Goal: Task Accomplishment & Management: Use online tool/utility

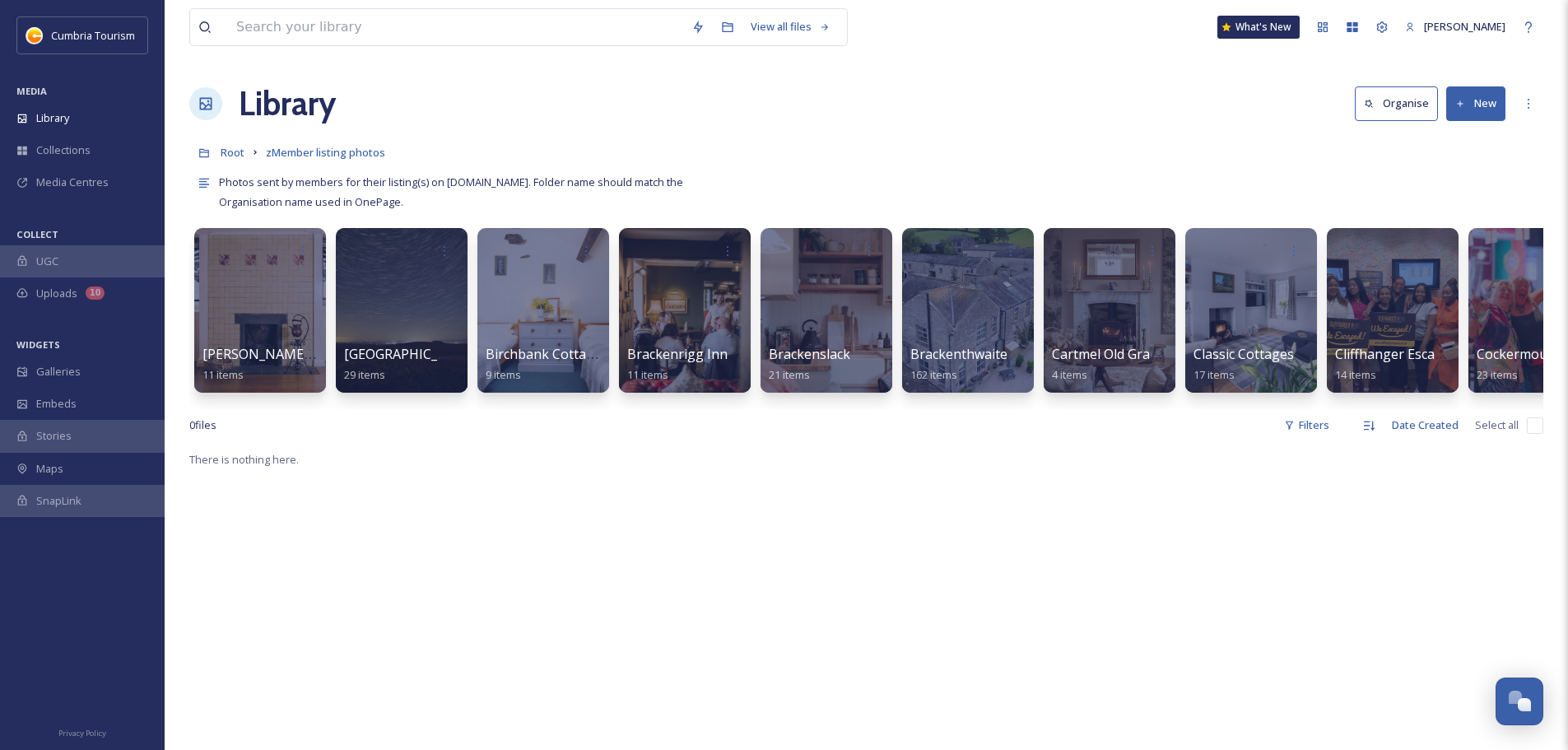
scroll to position [7970, 0]
click at [1468, 94] on button "New" at bounding box center [1476, 103] width 59 height 34
click at [1462, 216] on div "Folder" at bounding box center [1458, 206] width 93 height 32
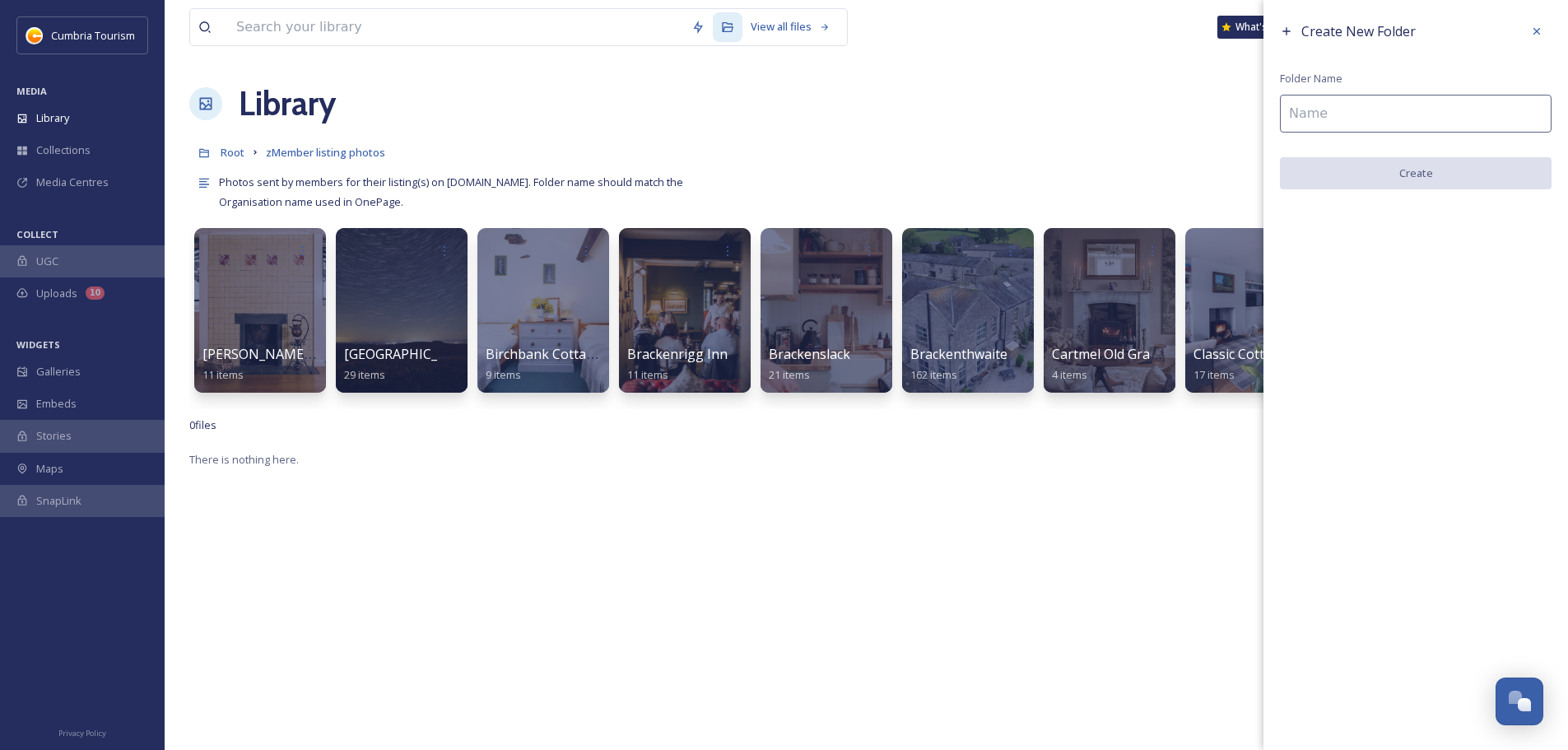
drag, startPoint x: 1403, startPoint y: 83, endPoint x: 1364, endPoint y: 111, distance: 48.0
click at [1403, 86] on div "Create New Folder Folder Name Create" at bounding box center [1416, 103] width 305 height 206
click at [1364, 111] on input at bounding box center [1415, 113] width 272 height 38
paste input "[GEOGRAPHIC_DATA]"
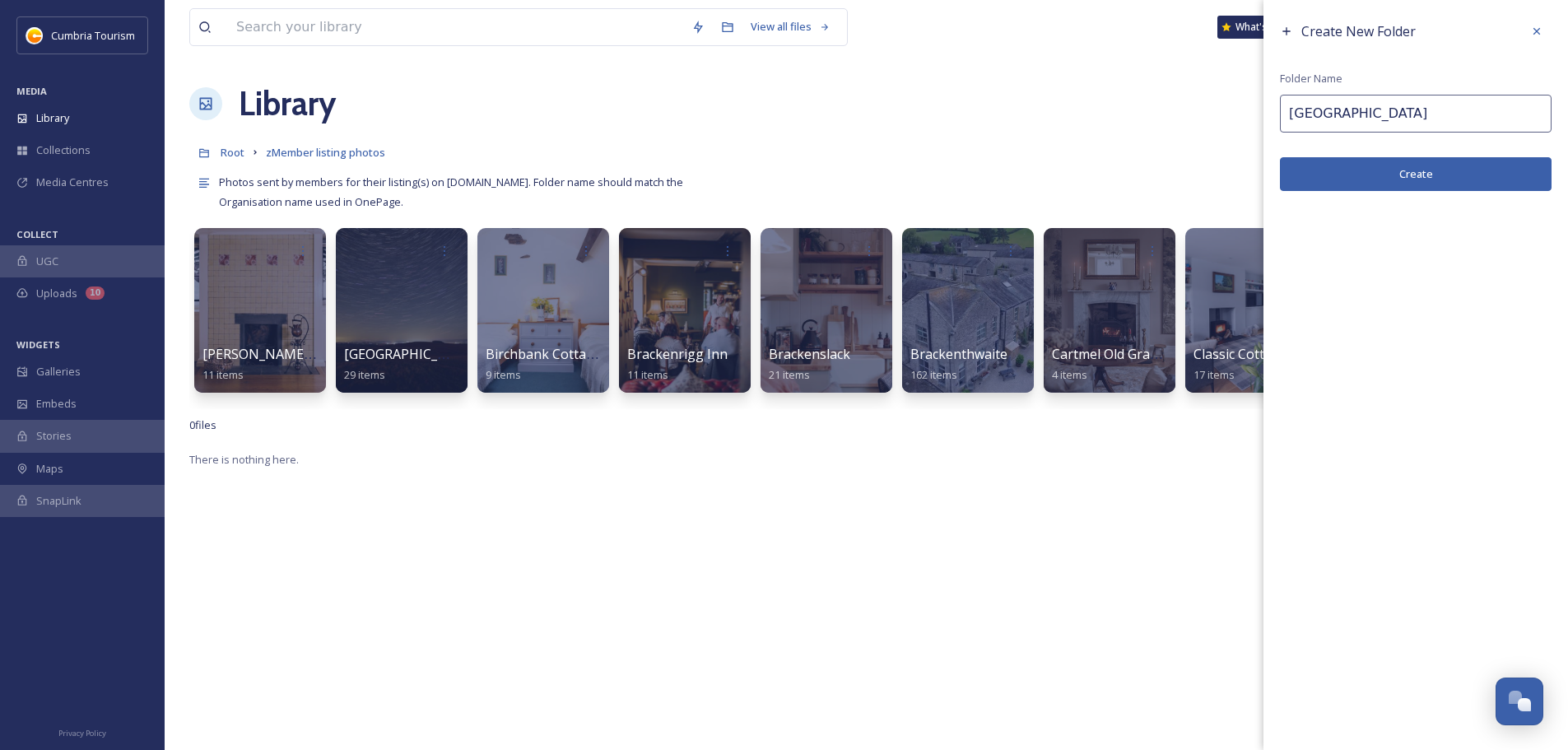
type input "[GEOGRAPHIC_DATA]"
click at [1364, 169] on button "Create" at bounding box center [1415, 174] width 272 height 34
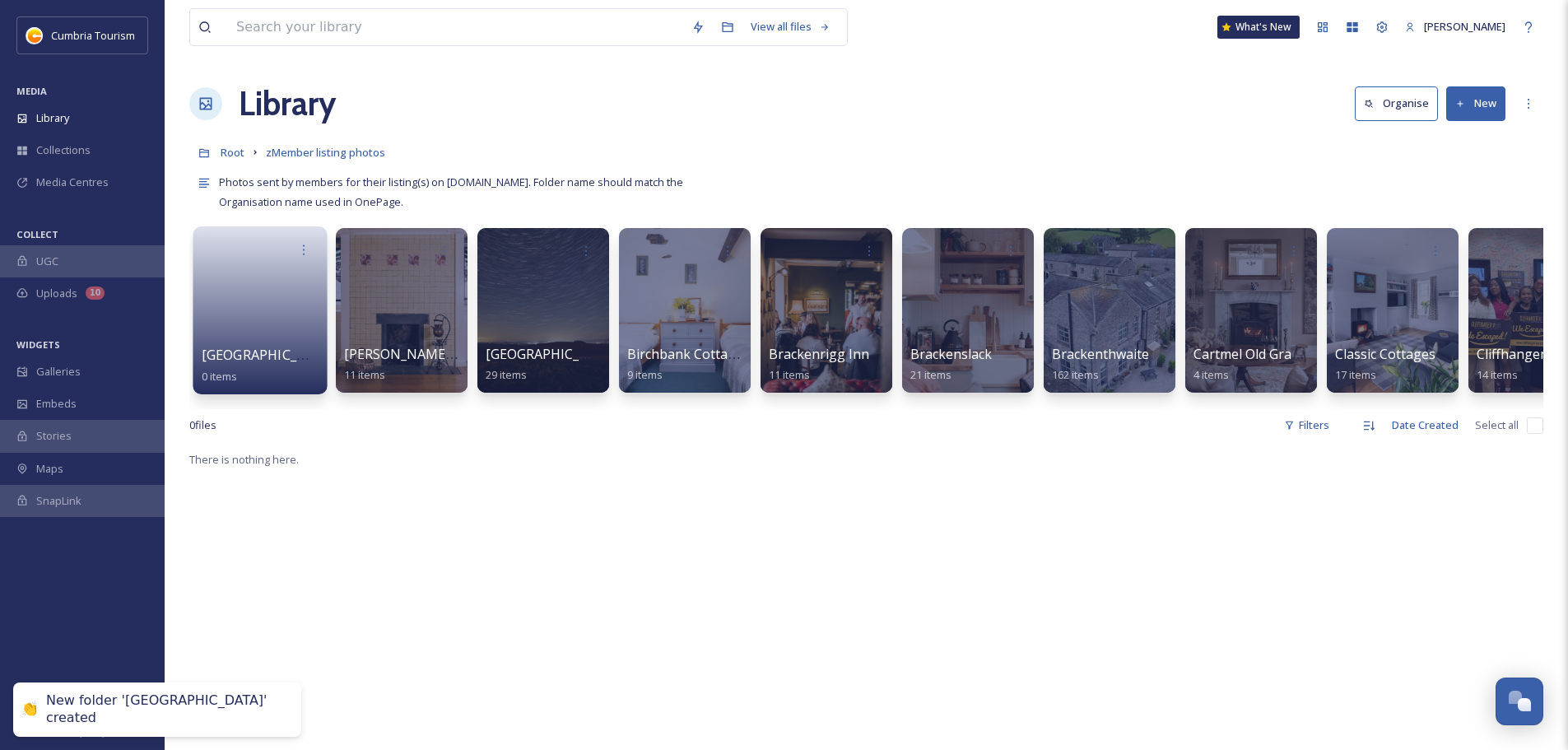
click at [279, 347] on span "[GEOGRAPHIC_DATA]" at bounding box center [269, 354] width 135 height 18
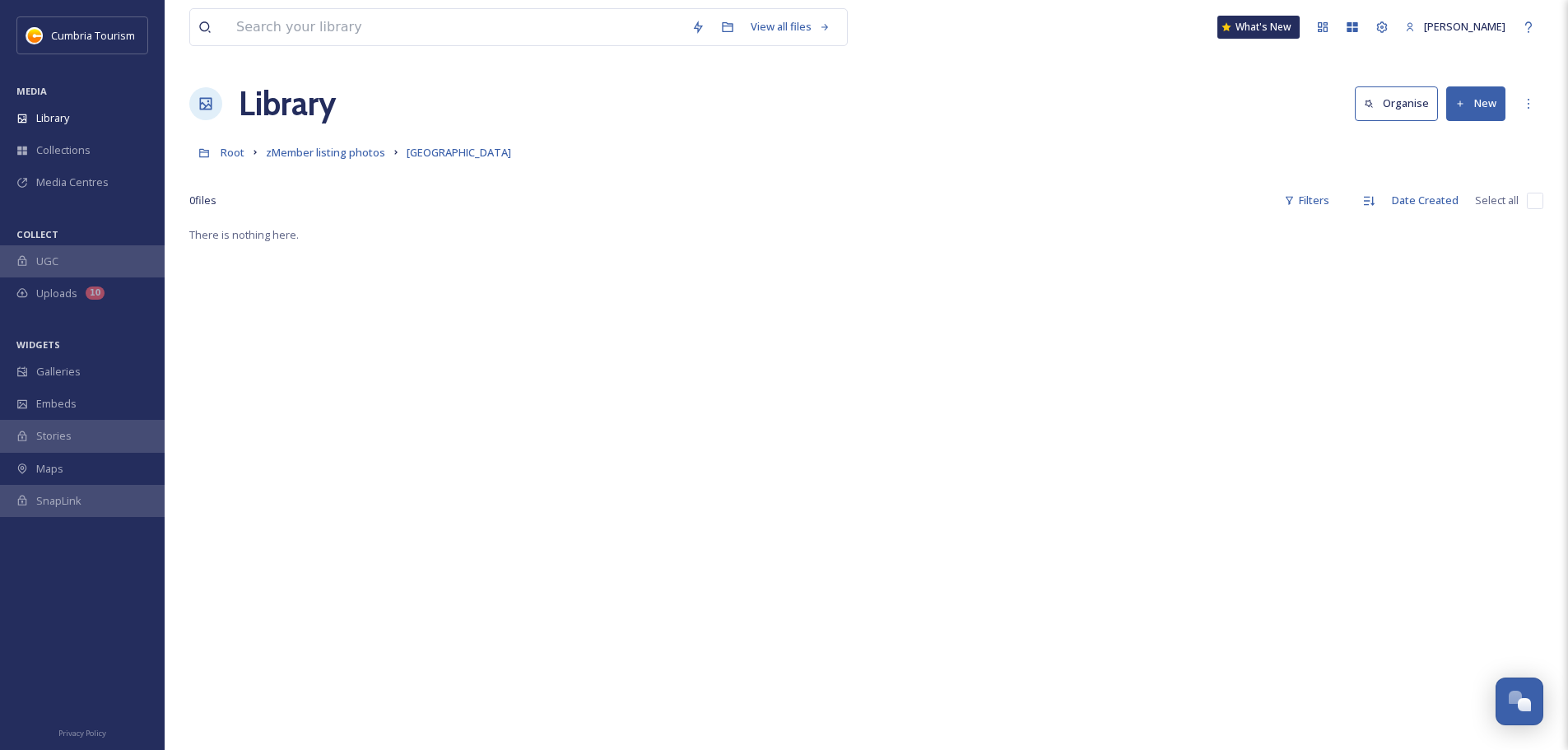
drag, startPoint x: 1464, startPoint y: 100, endPoint x: 1457, endPoint y: 121, distance: 22.1
click at [1464, 100] on icon at bounding box center [1461, 104] width 10 height 10
click at [1448, 144] on span "File Upload" at bounding box center [1468, 142] width 54 height 16
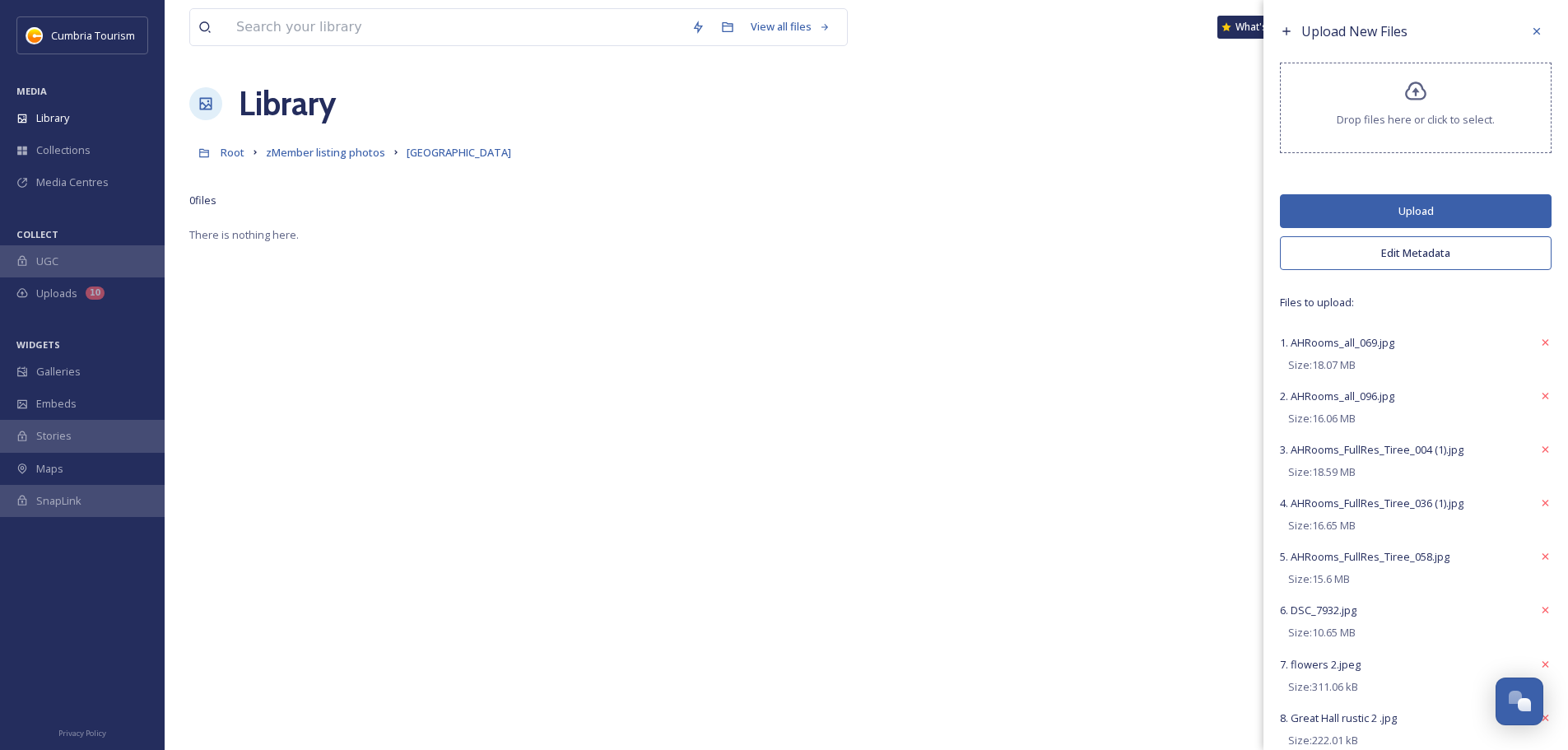
click at [1426, 263] on button "Edit Metadata" at bounding box center [1415, 252] width 272 height 34
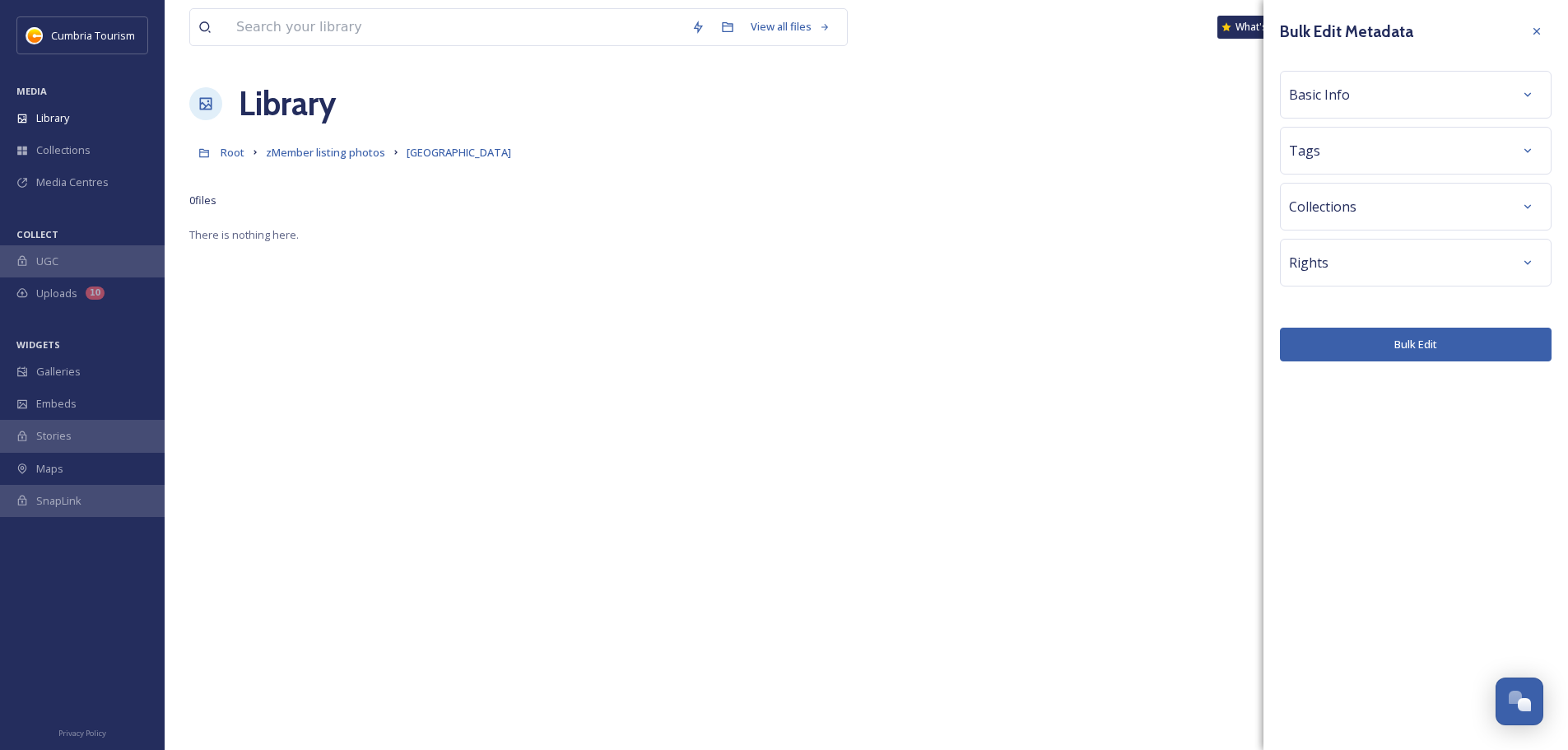
click at [1390, 101] on div "Basic Info" at bounding box center [1416, 94] width 253 height 30
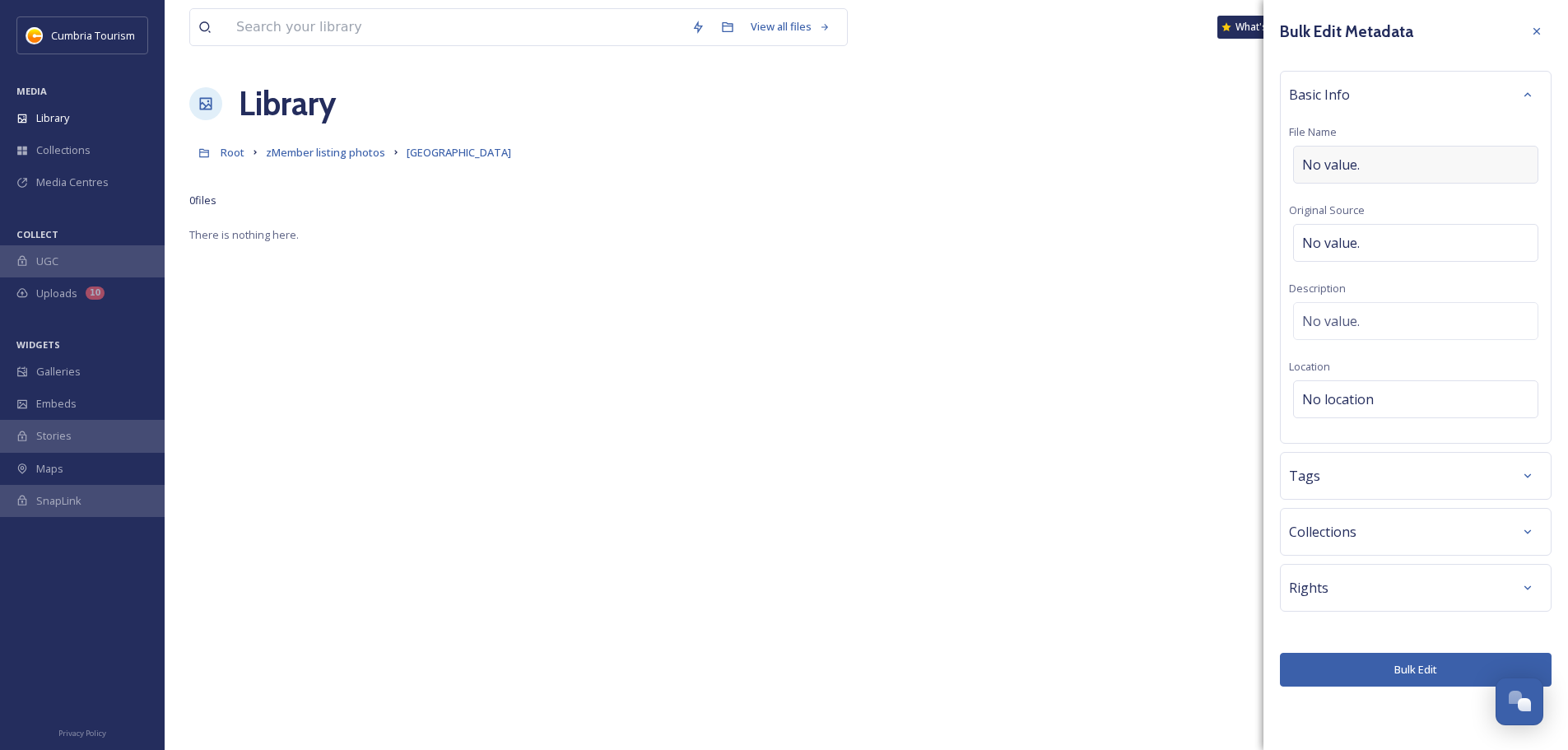
click at [1409, 164] on div "No value." at bounding box center [1416, 164] width 245 height 38
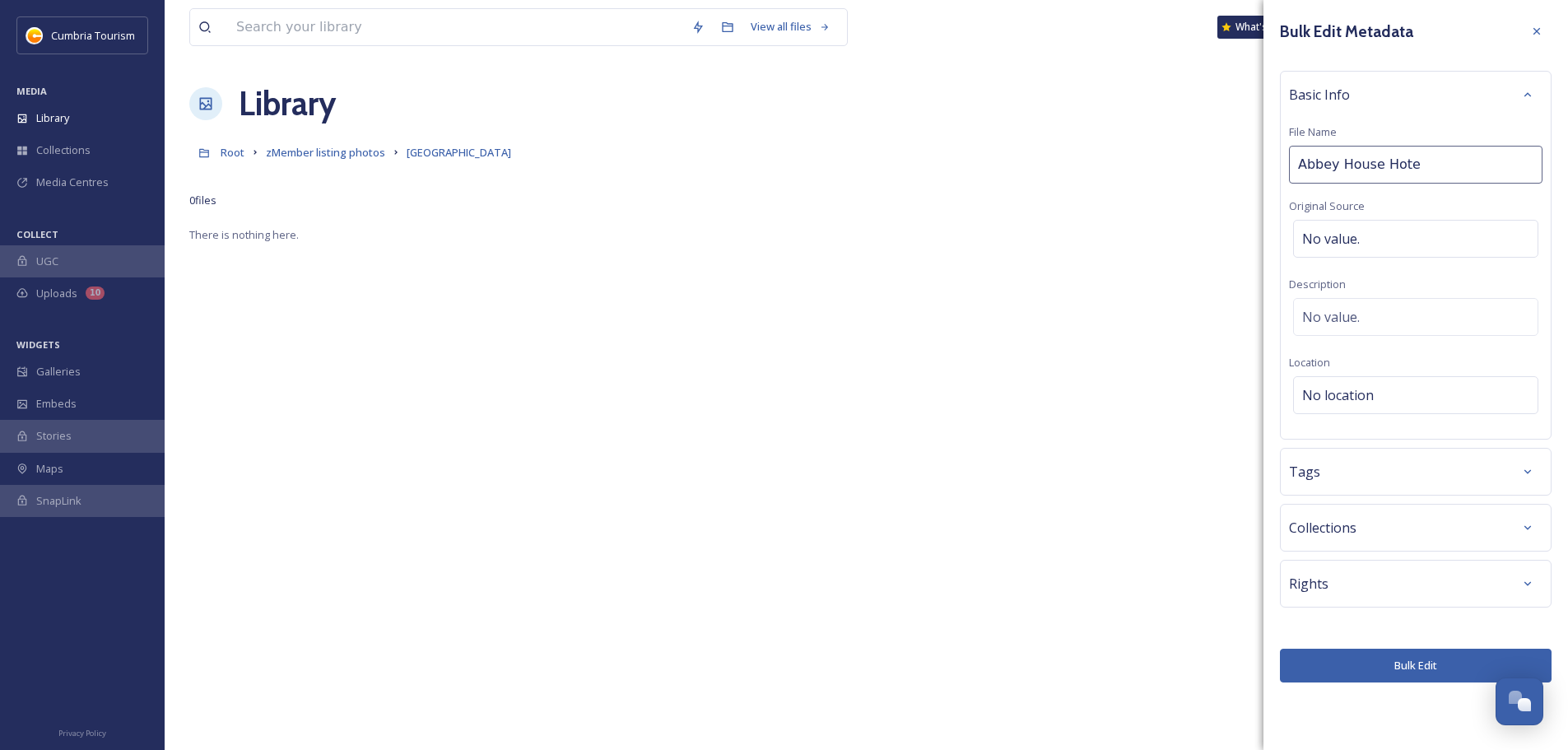
type input "[GEOGRAPHIC_DATA]"
click at [1411, 399] on div "No location" at bounding box center [1416, 395] width 245 height 38
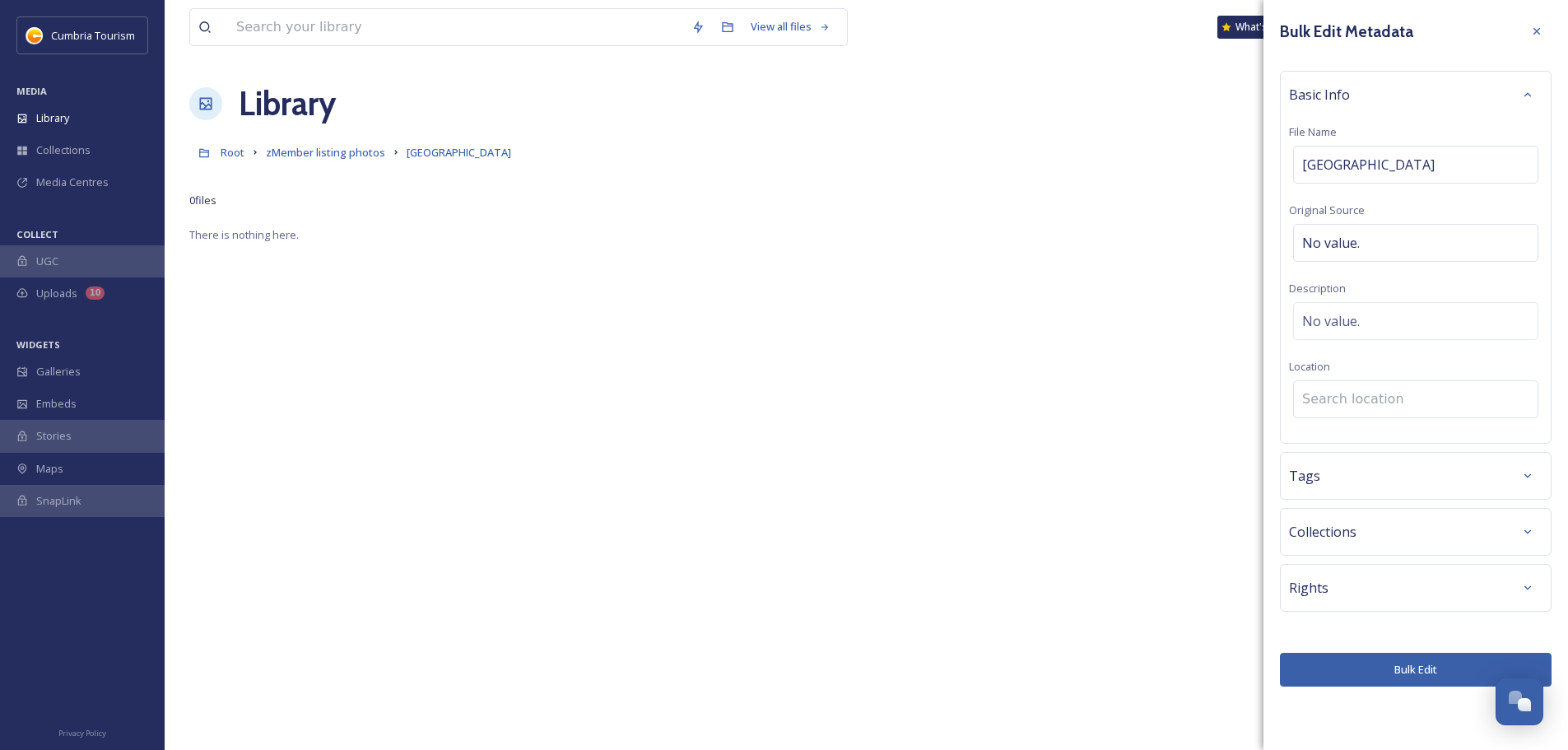
click at [1411, 399] on input at bounding box center [1415, 398] width 244 height 36
type input "B"
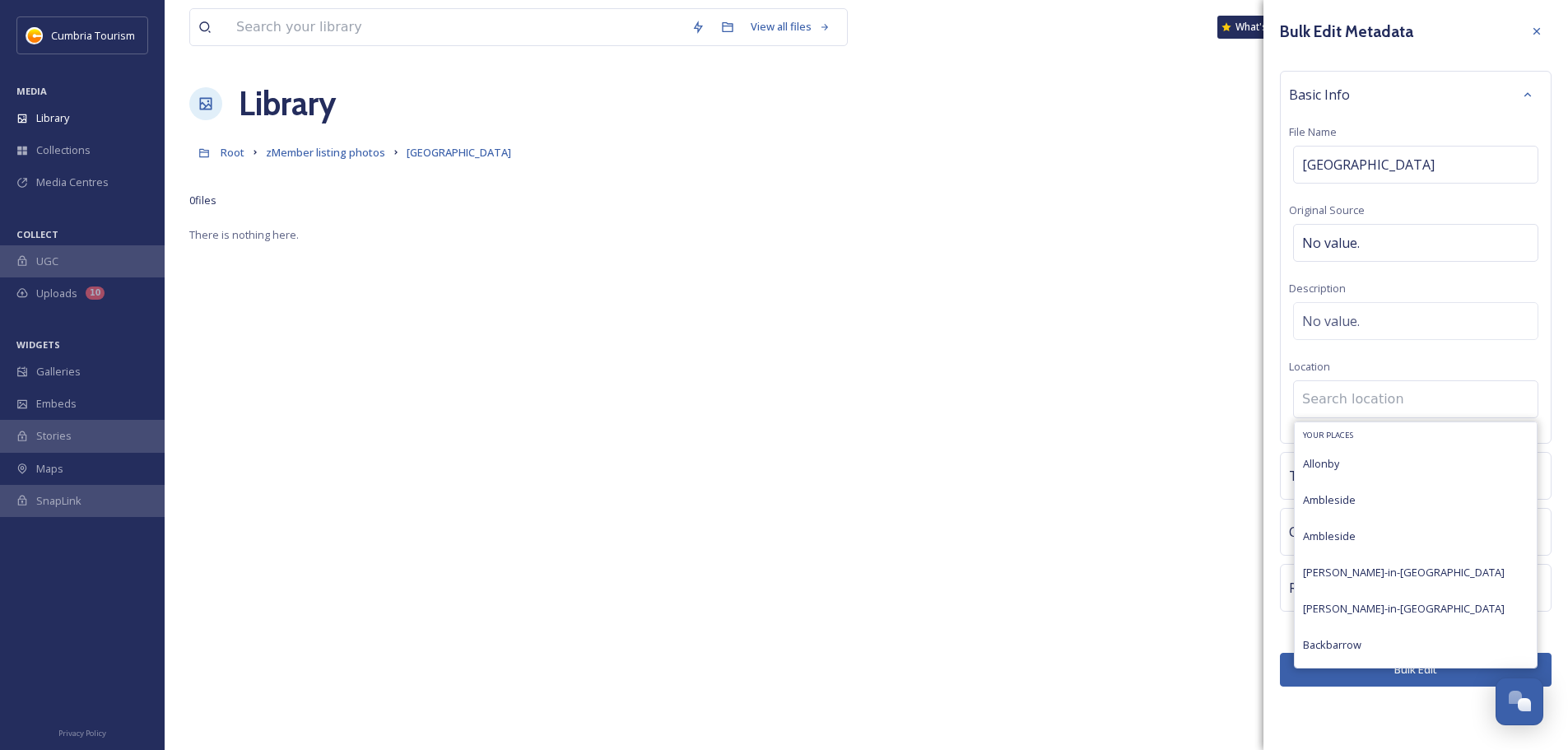
click at [1357, 738] on div "Bulk Edit Metadata Basic Info File Name Abbey House Hotel Original Source No va…" at bounding box center [1416, 375] width 305 height 750
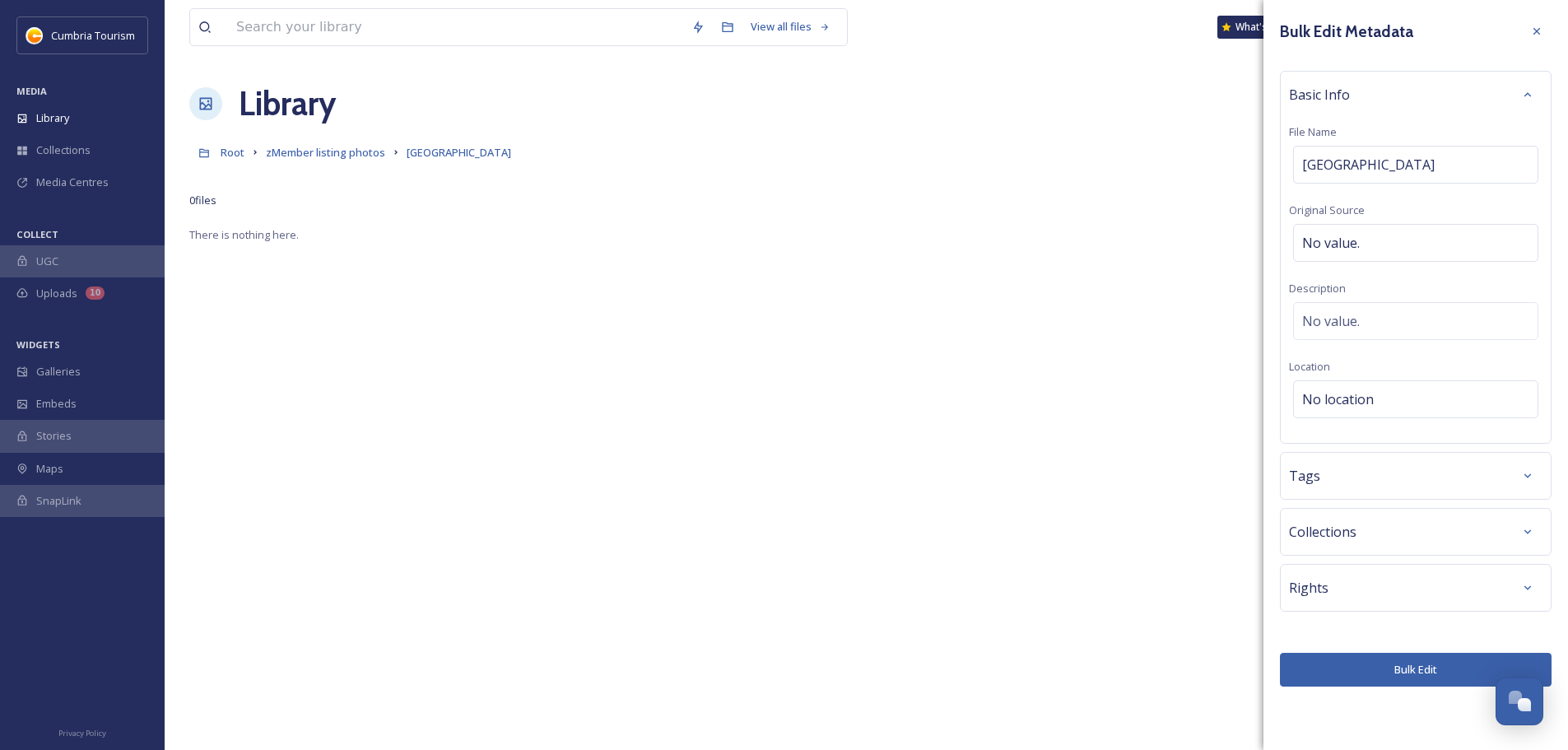
click at [1357, 671] on button "Bulk Edit" at bounding box center [1415, 669] width 272 height 34
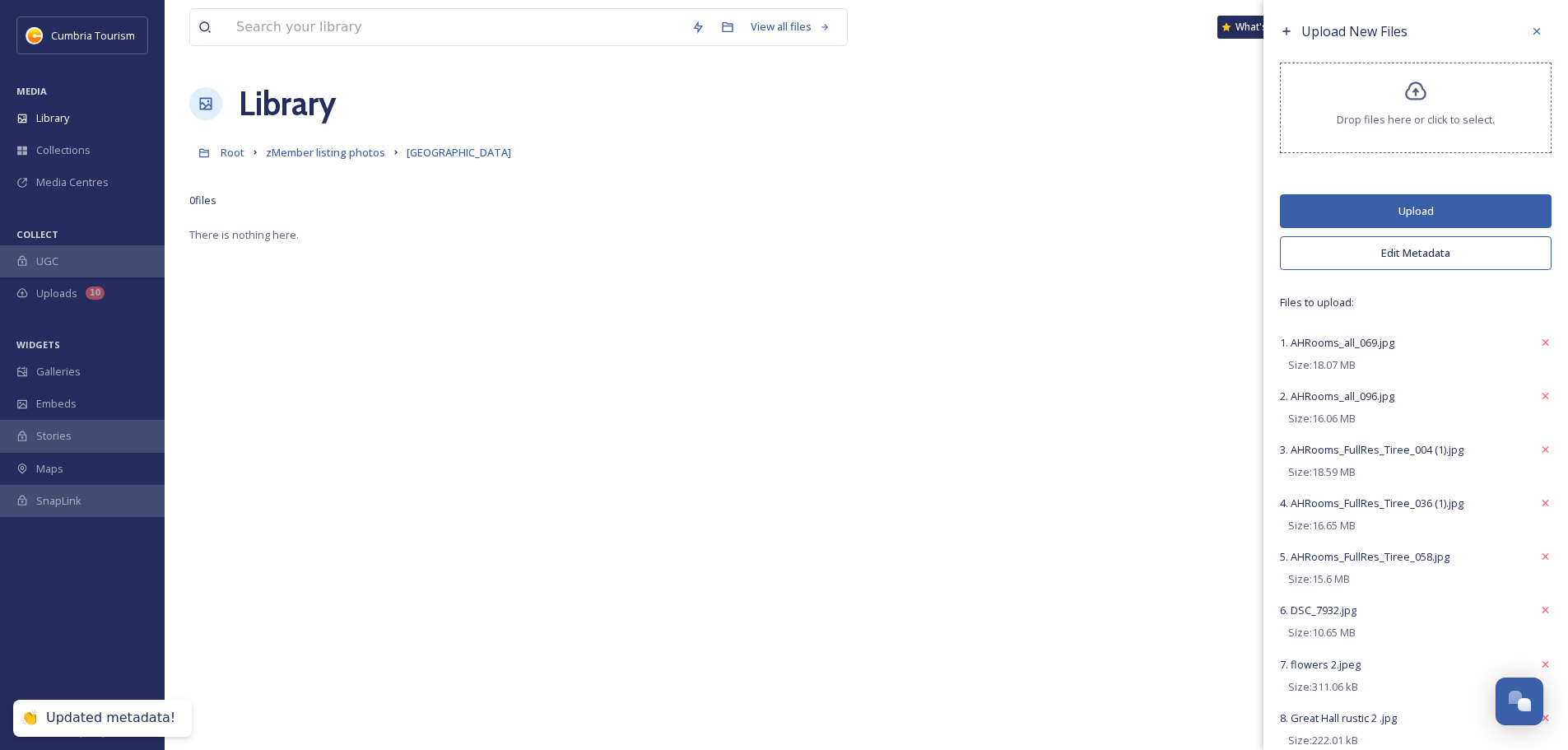
click at [1367, 220] on button "Upload" at bounding box center [1415, 210] width 272 height 34
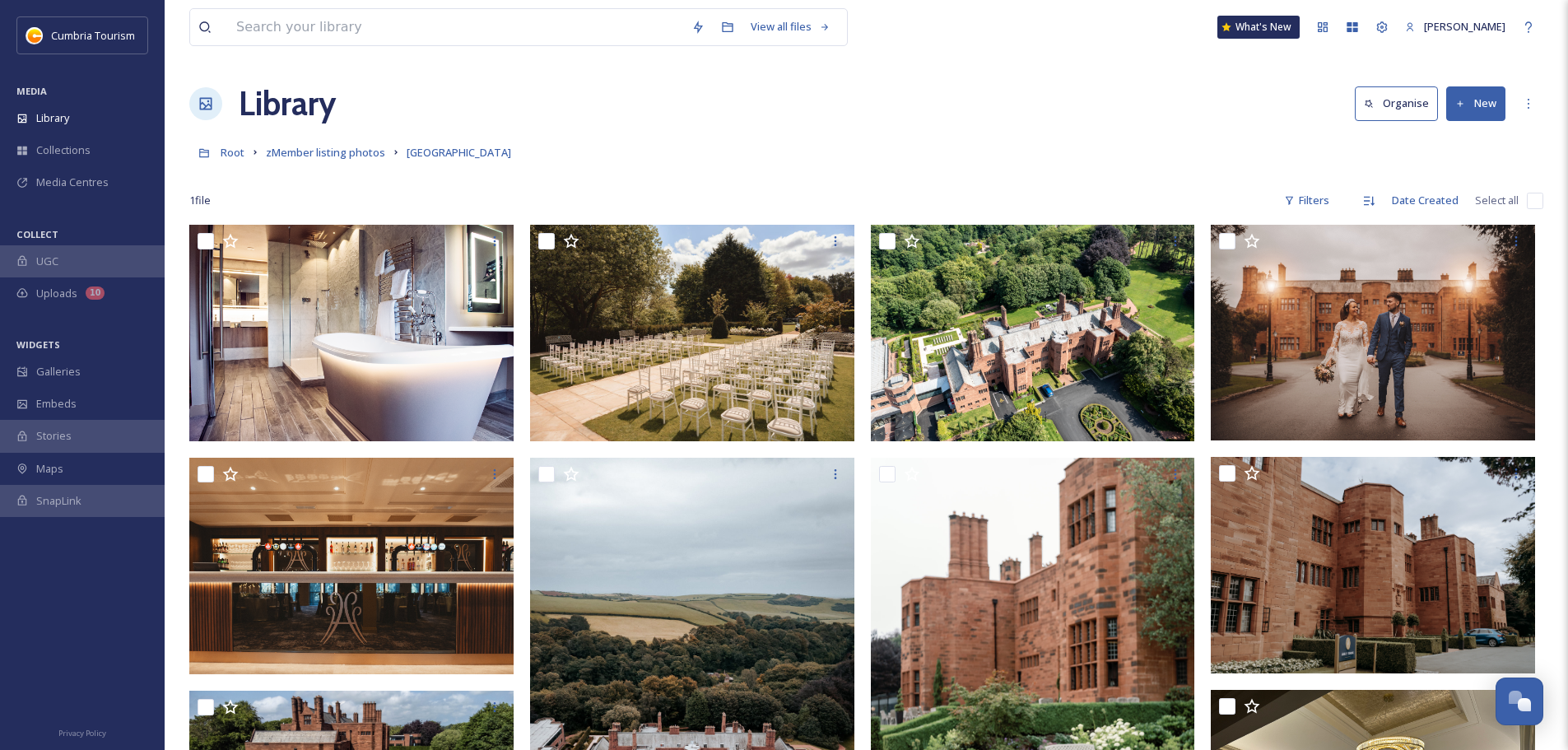
click at [1067, 121] on div "Library Organise New" at bounding box center [867, 103] width 1354 height 50
